Goal: Communication & Community: Answer question/provide support

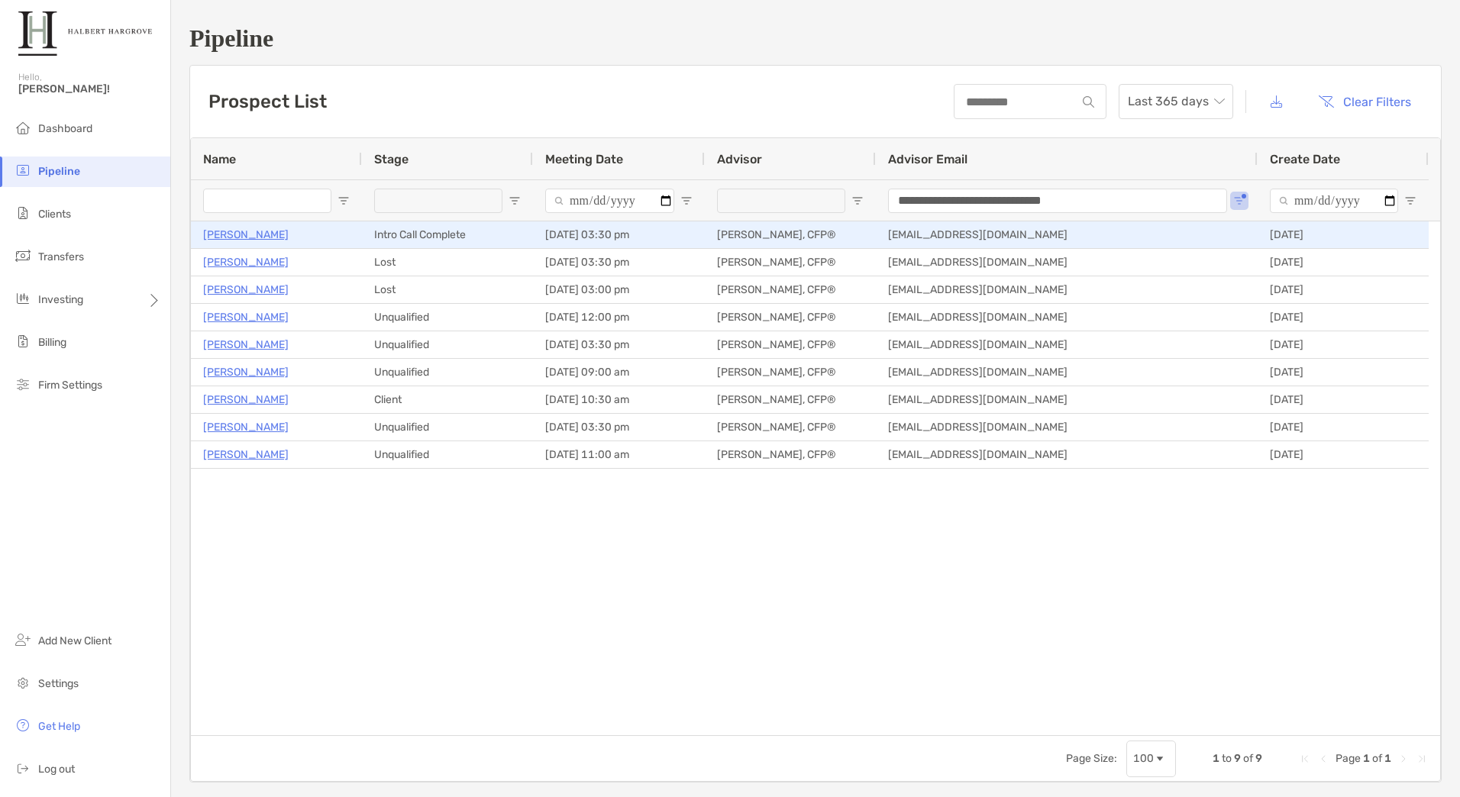
click at [460, 233] on div "Intro Call Complete" at bounding box center [447, 234] width 171 height 27
click at [204, 230] on p "[PERSON_NAME]" at bounding box center [245, 234] width 85 height 19
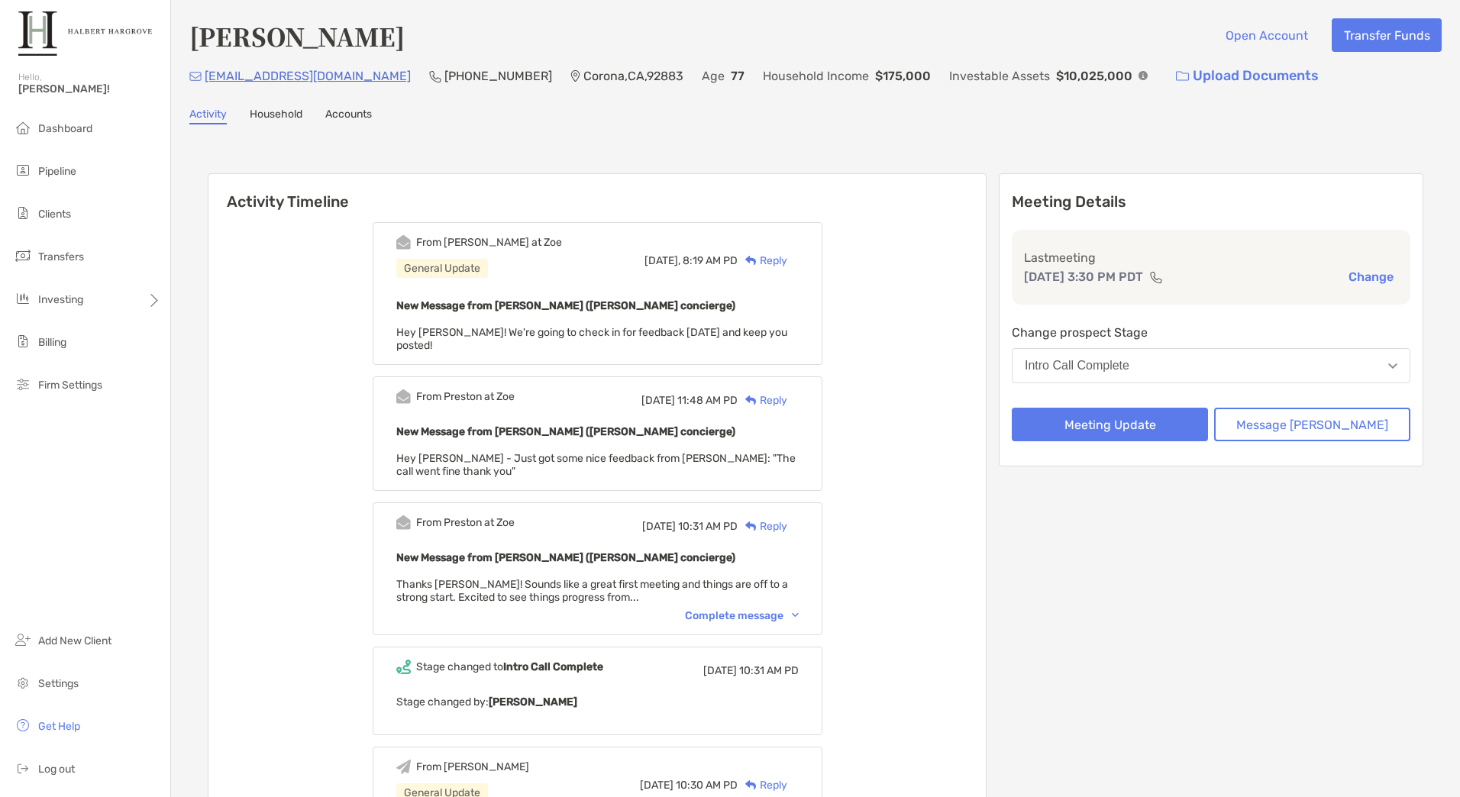
click at [787, 265] on div "Reply" at bounding box center [762, 261] width 50 height 16
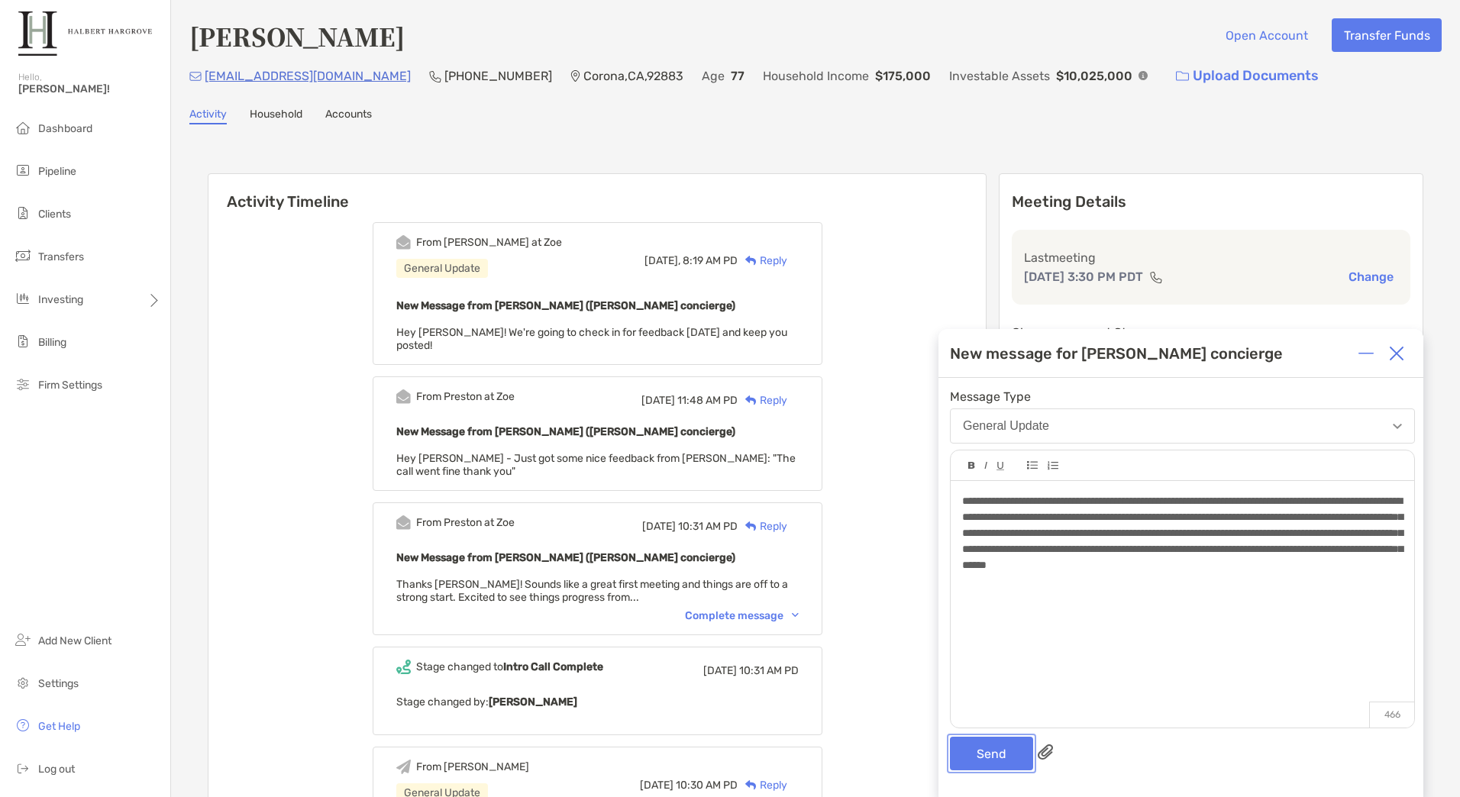
click at [996, 760] on button "Send" at bounding box center [991, 754] width 83 height 34
